Goal: Information Seeking & Learning: Learn about a topic

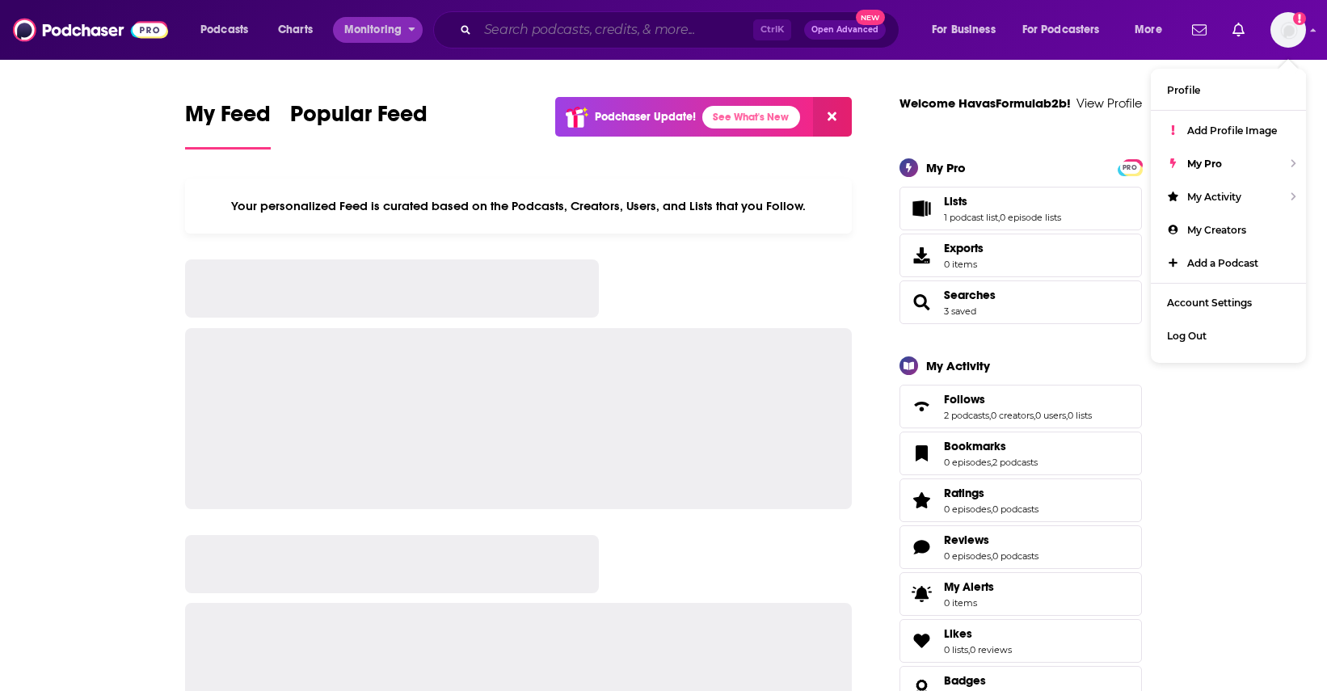
click at [514, 22] on input "Search podcasts, credits, & more..." at bounding box center [616, 30] width 276 height 26
click at [511, 44] on div "Ctrl K Open Advanced New" at bounding box center [666, 29] width 466 height 37
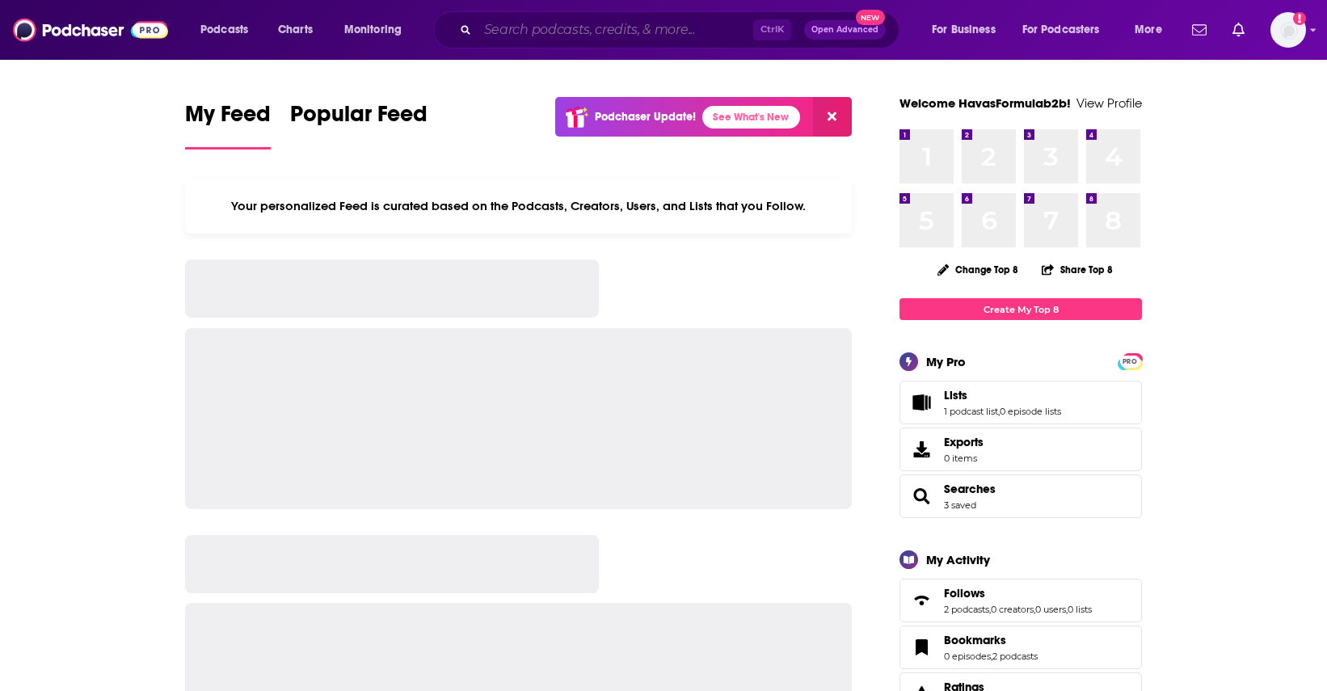
click at [515, 38] on input "Search podcasts, credits, & more..." at bounding box center [616, 30] width 276 height 26
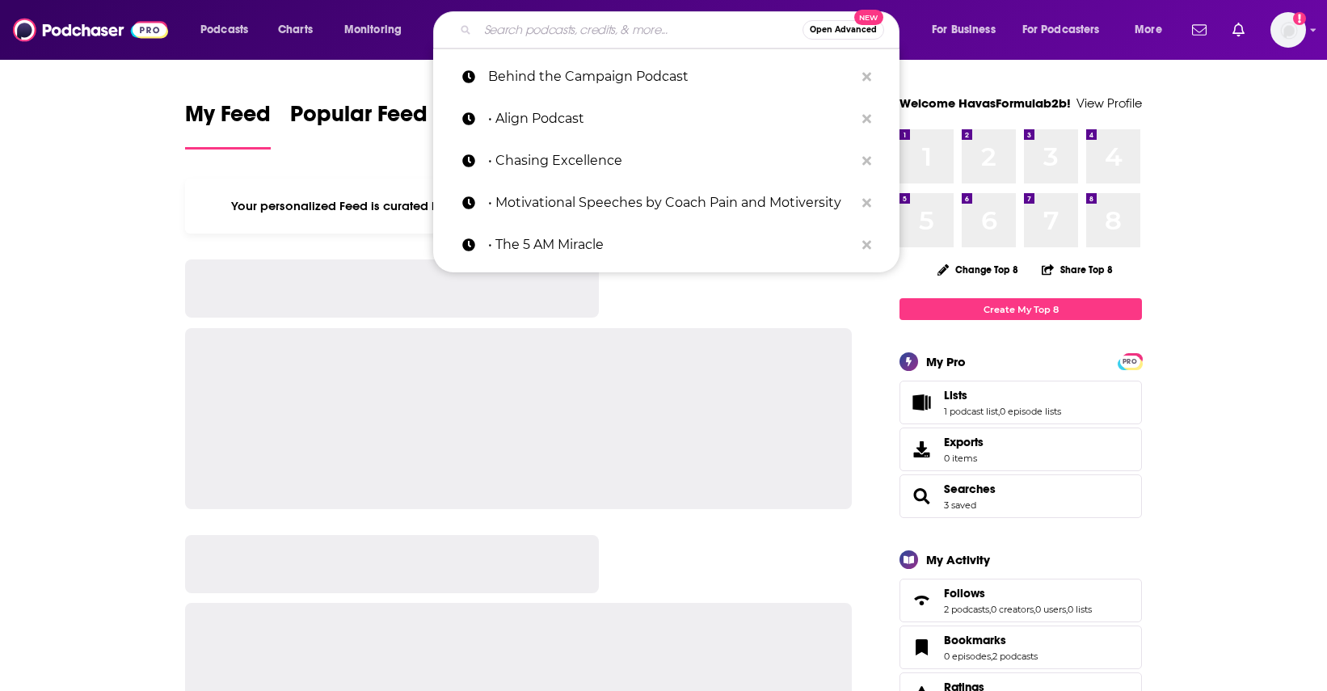
click at [511, 34] on input "Search podcasts, credits, & more..." at bounding box center [640, 30] width 325 height 26
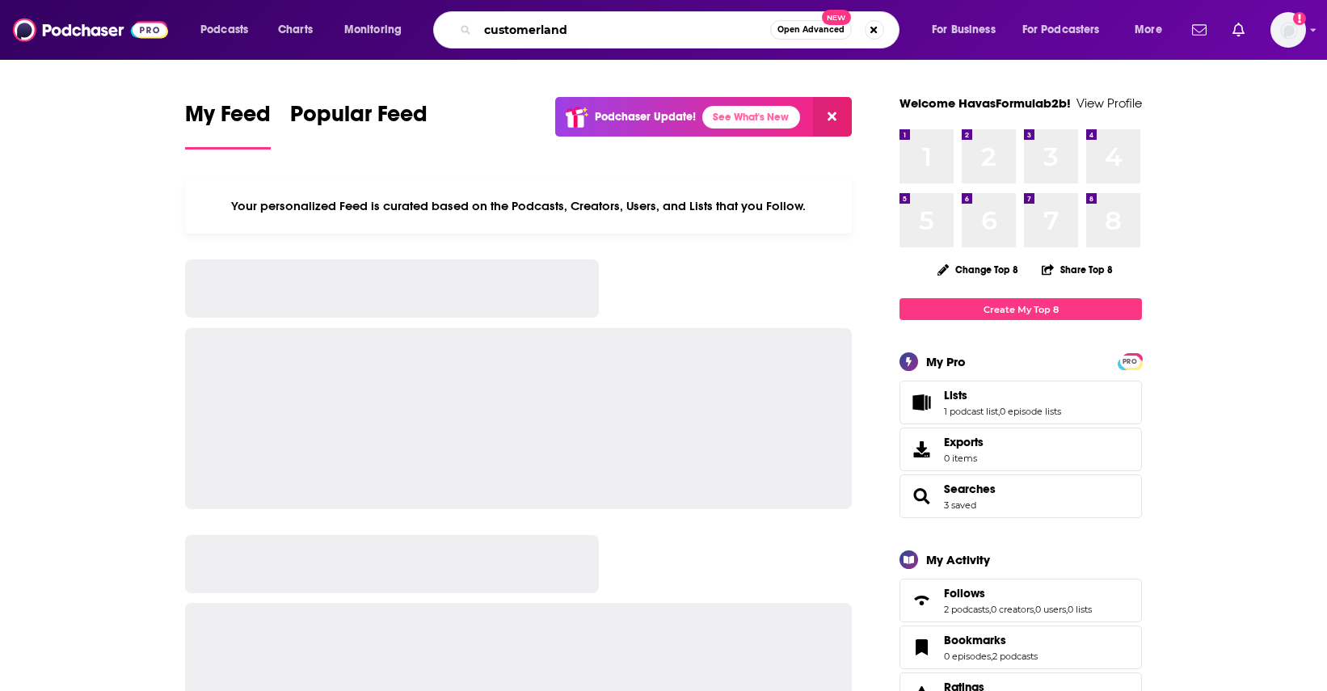
type input "customerland"
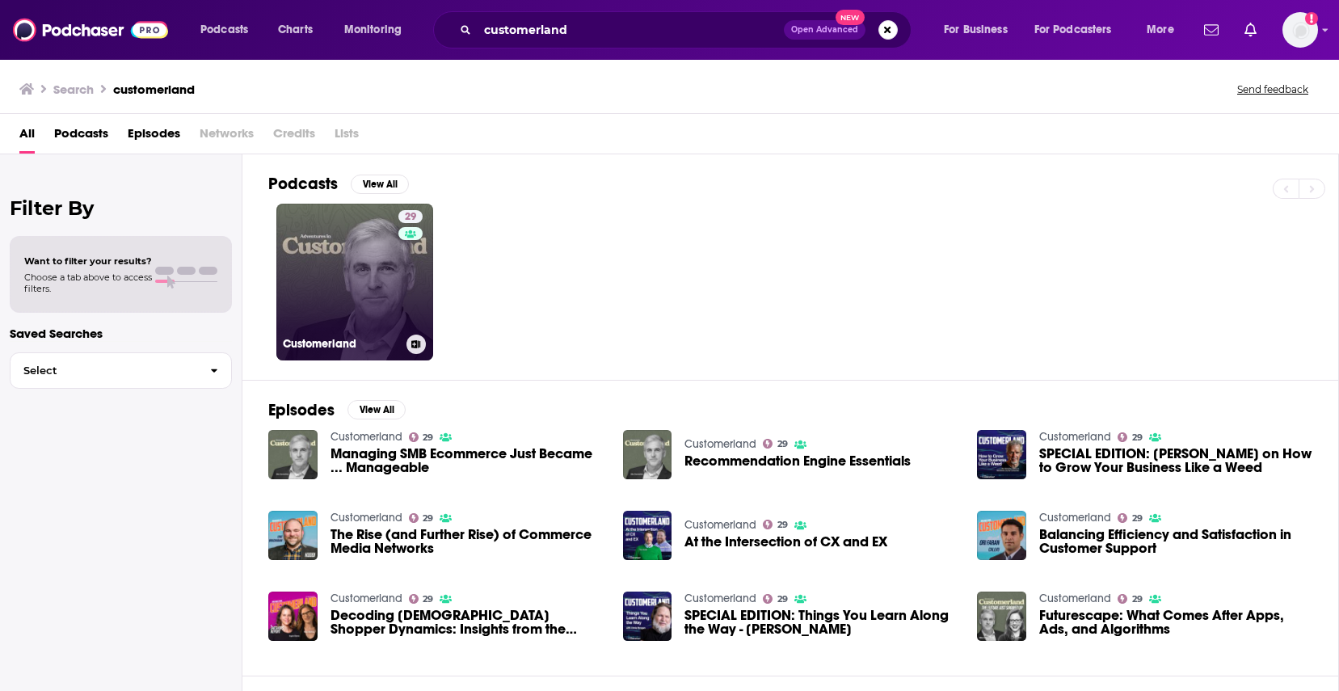
click at [347, 262] on link "29 Customerland" at bounding box center [354, 282] width 157 height 157
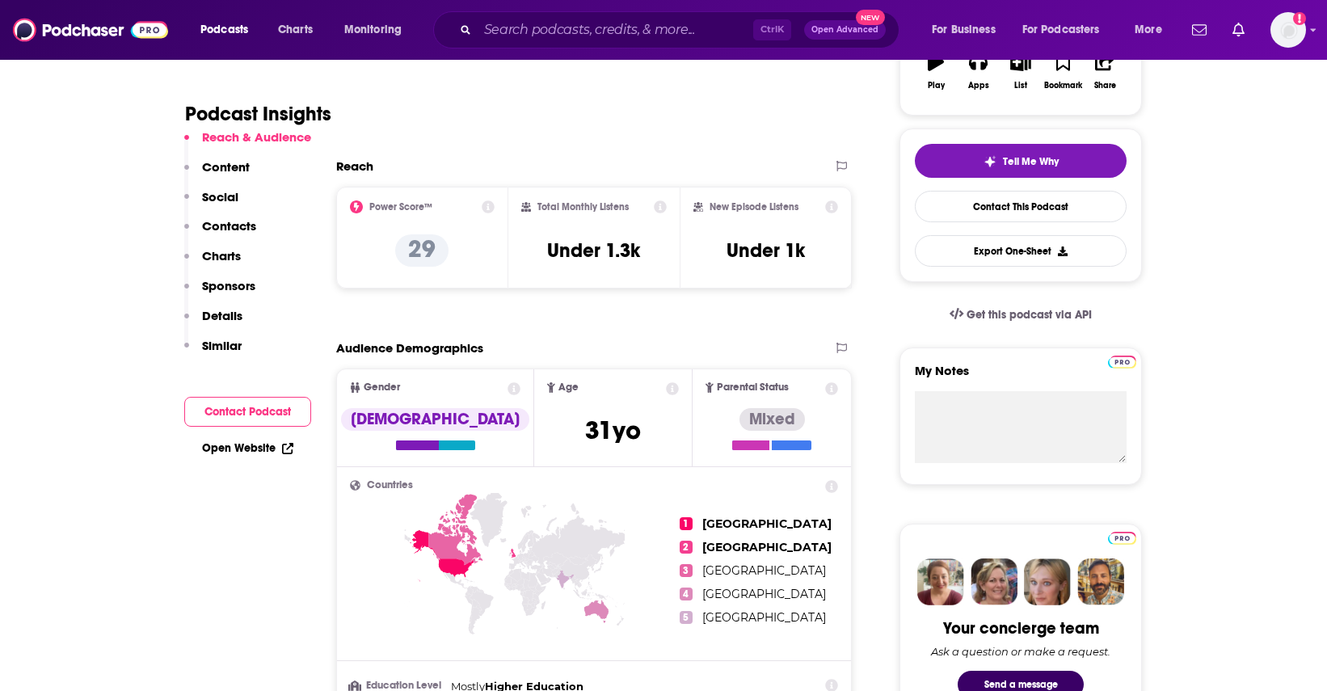
scroll to position [323, 0]
